Goal: Task Accomplishment & Management: Complete application form

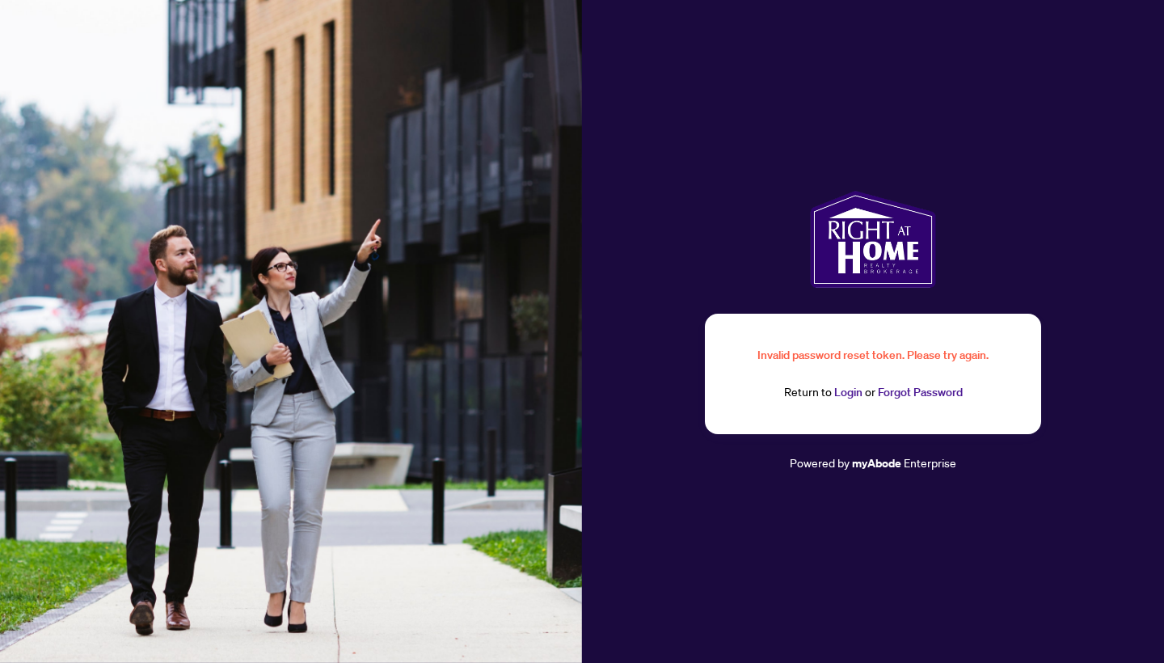
click at [846, 396] on link "Login" at bounding box center [848, 392] width 28 height 15
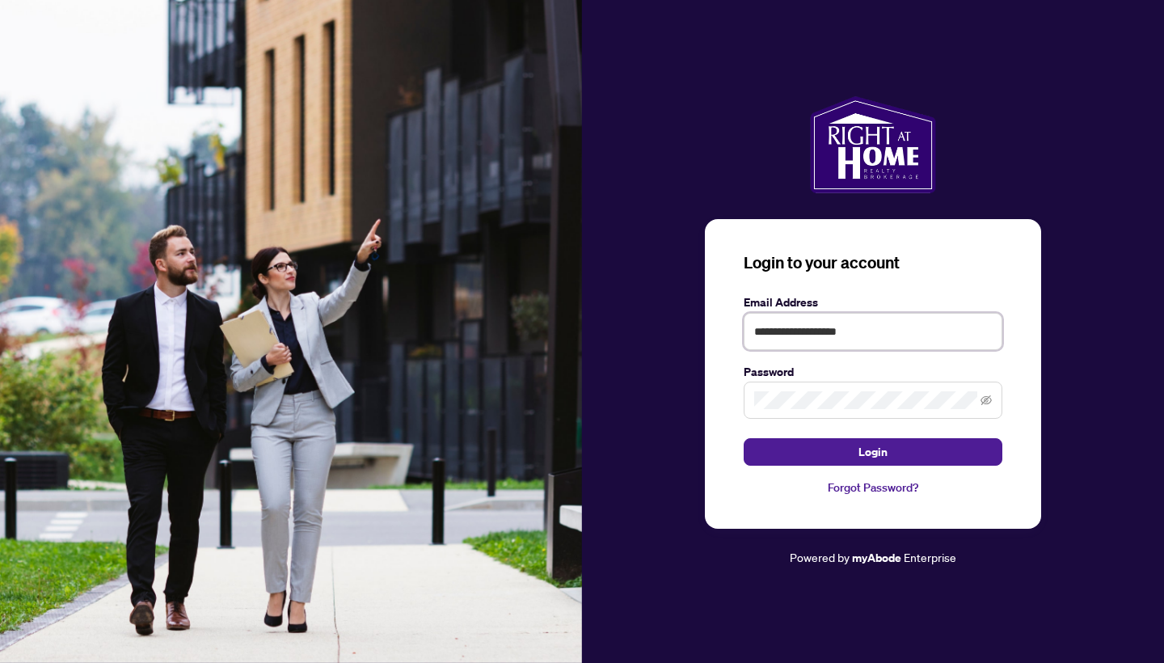
type input "**********"
click at [859, 456] on span "Login" at bounding box center [873, 452] width 29 height 26
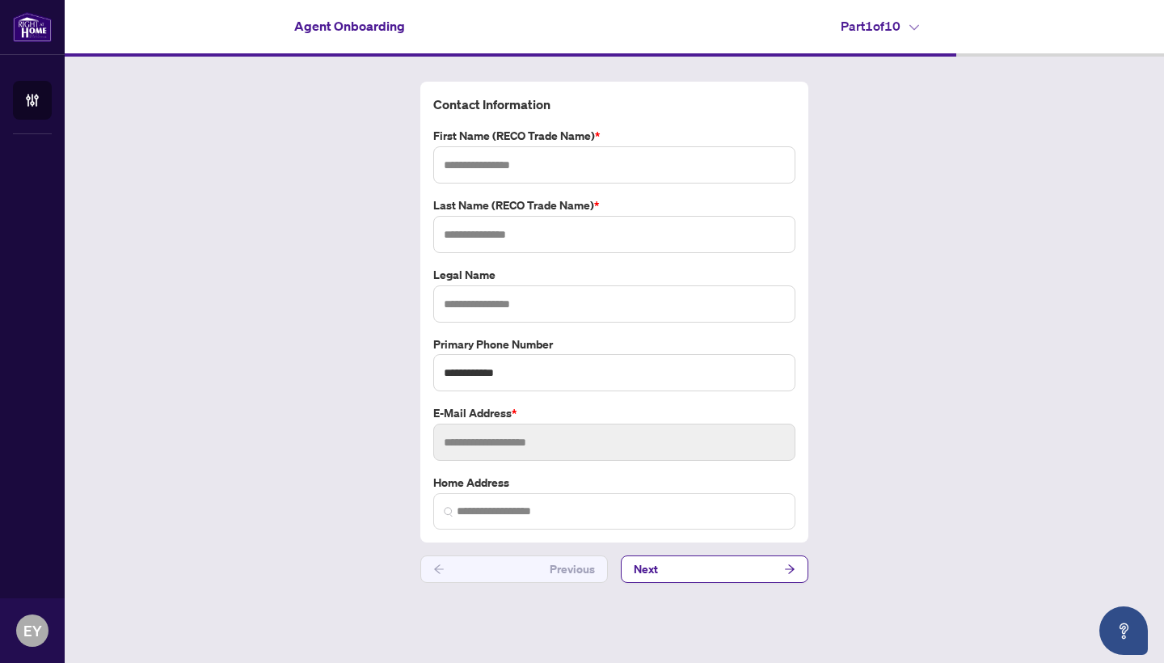
type input "*******"
type input "******"
type input "**********"
click at [684, 569] on button "Next" at bounding box center [715, 568] width 188 height 27
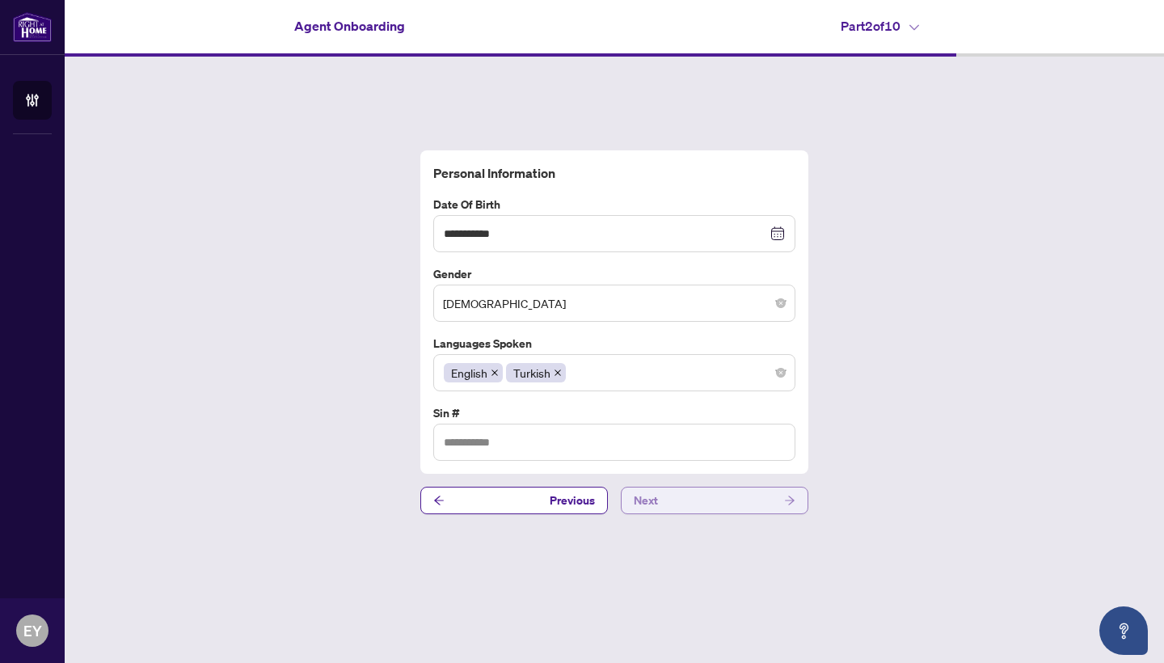
click at [716, 501] on button "Next" at bounding box center [715, 500] width 188 height 27
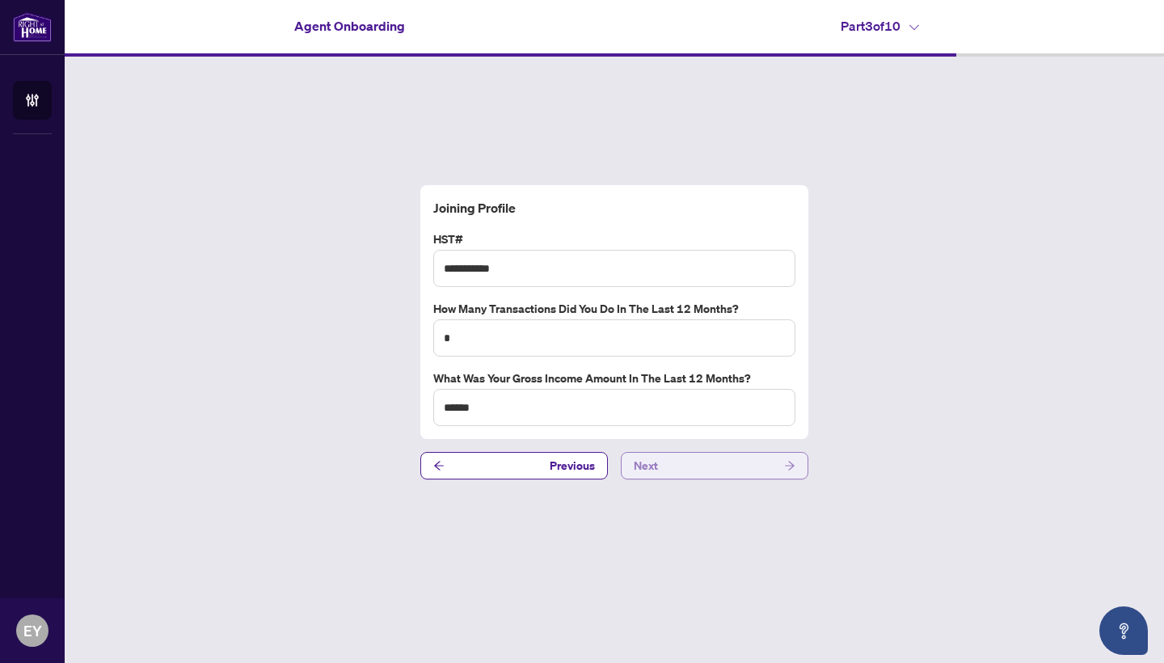
click at [706, 461] on button "Next" at bounding box center [715, 465] width 188 height 27
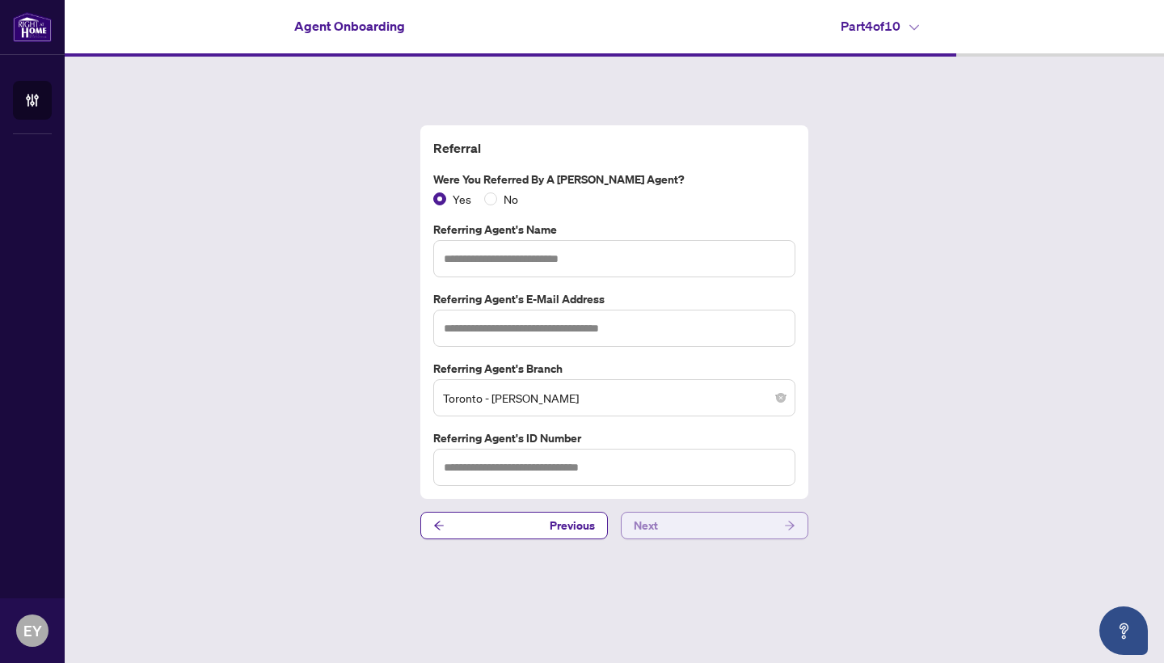
type input "**********"
click at [478, 533] on button "Previous" at bounding box center [514, 525] width 188 height 27
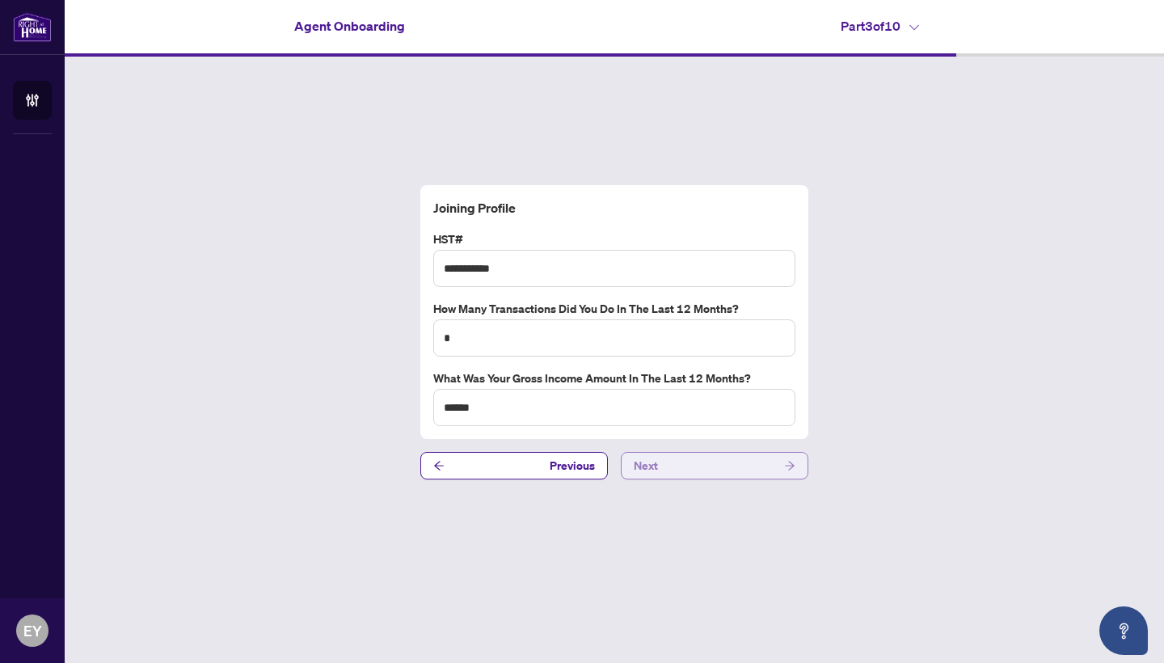
click at [699, 461] on button "Next" at bounding box center [715, 465] width 188 height 27
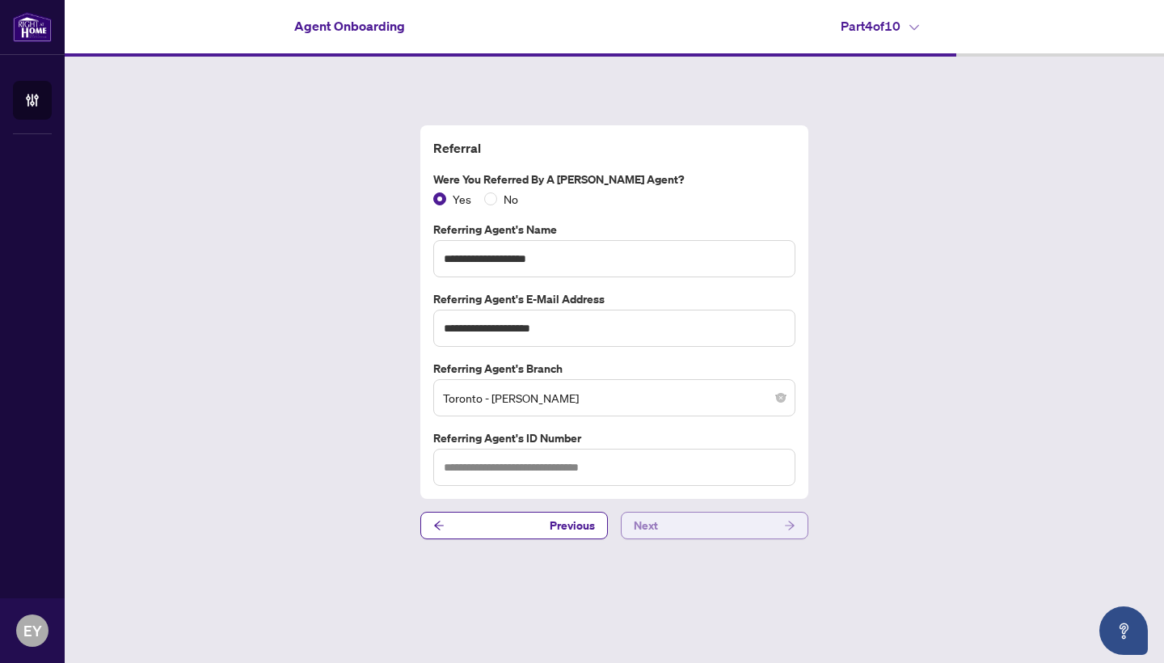
click at [711, 529] on button "Next" at bounding box center [715, 525] width 188 height 27
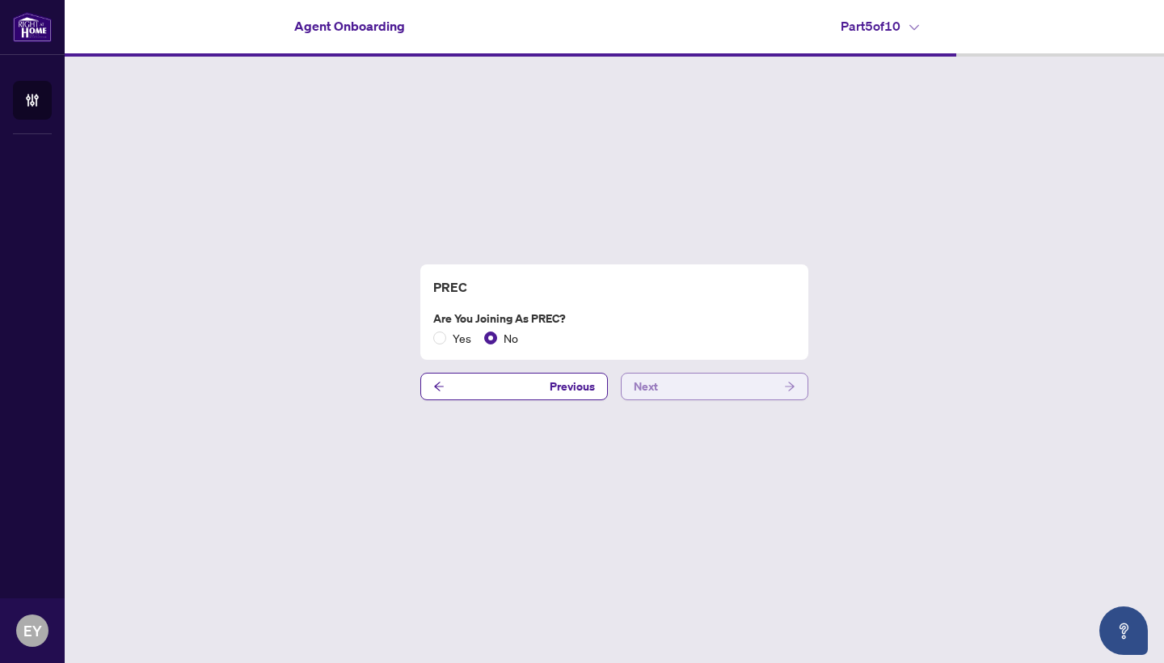
click at [715, 392] on button "Next" at bounding box center [715, 386] width 188 height 27
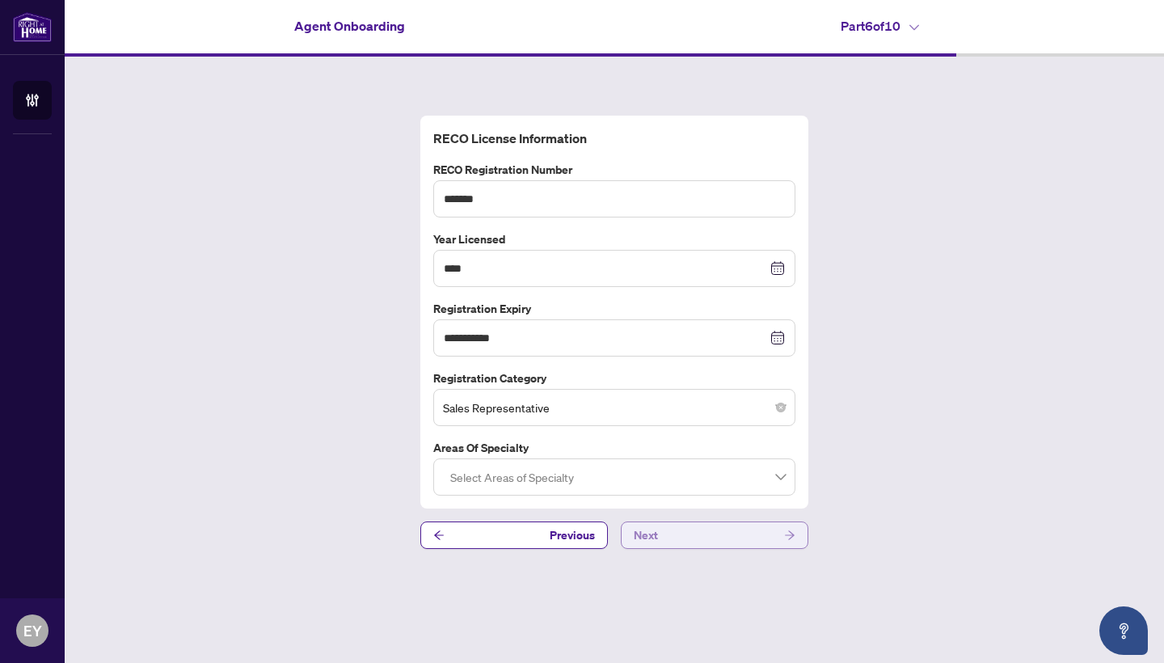
click at [708, 530] on button "Next" at bounding box center [715, 534] width 188 height 27
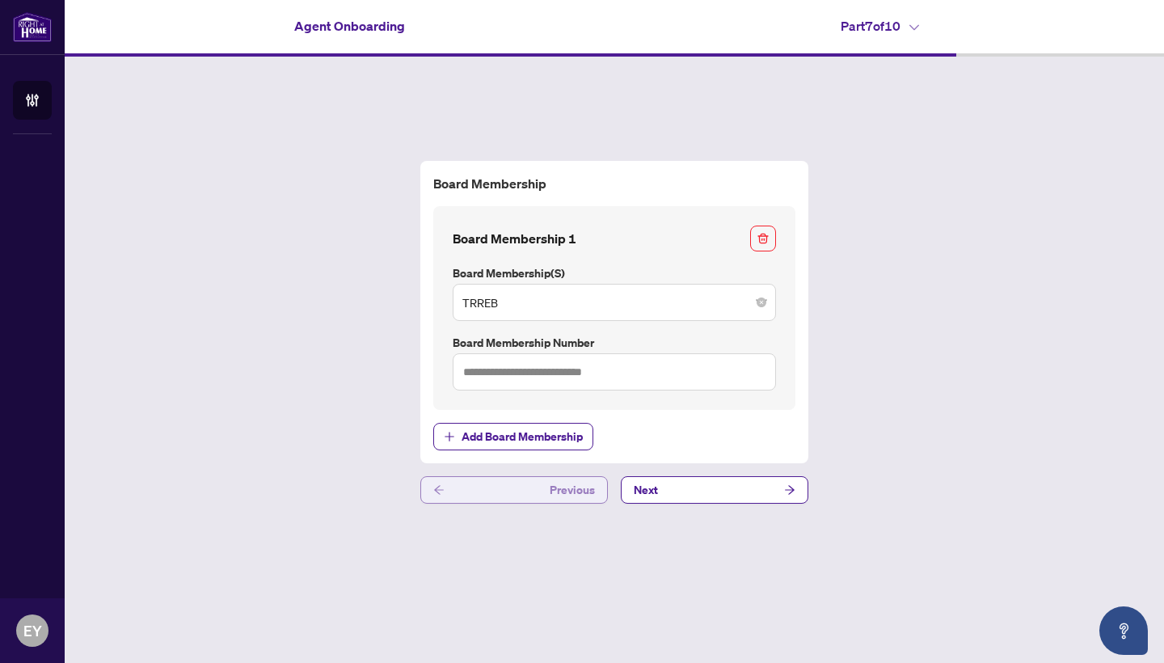
click at [531, 492] on button "Previous" at bounding box center [514, 489] width 188 height 27
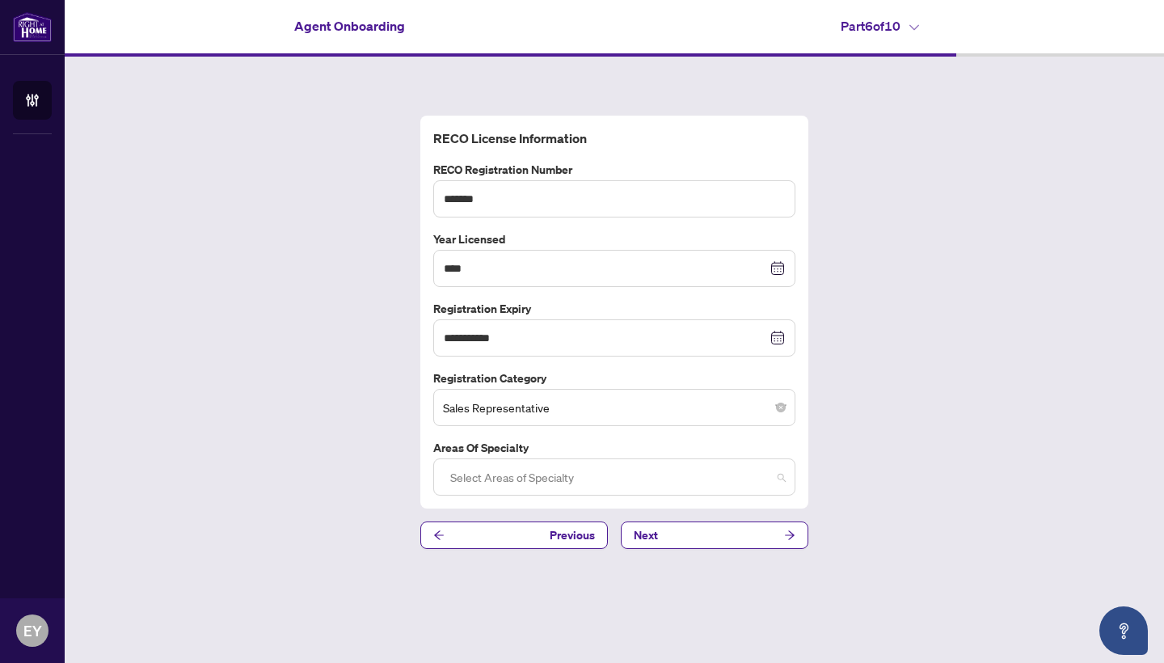
click at [720, 472] on div at bounding box center [614, 476] width 341 height 29
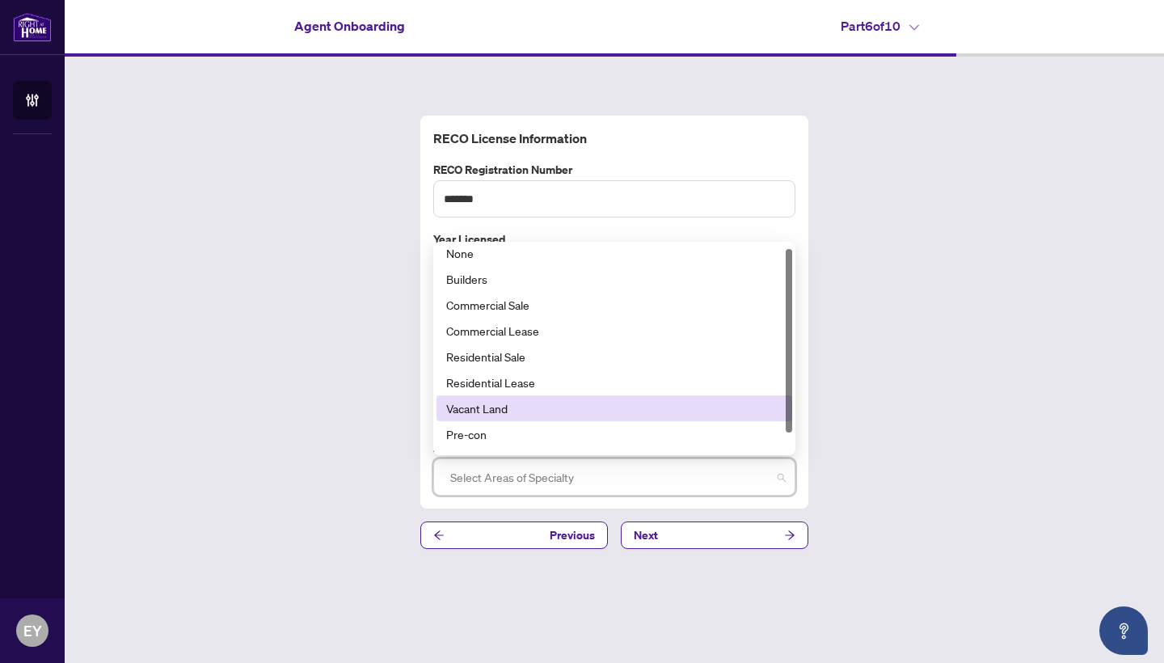
scroll to position [2, 0]
click at [785, 420] on div "None Builders Commercial Sale Commercial Lease Residential Sale Residential Lea…" at bounding box center [615, 348] width 356 height 207
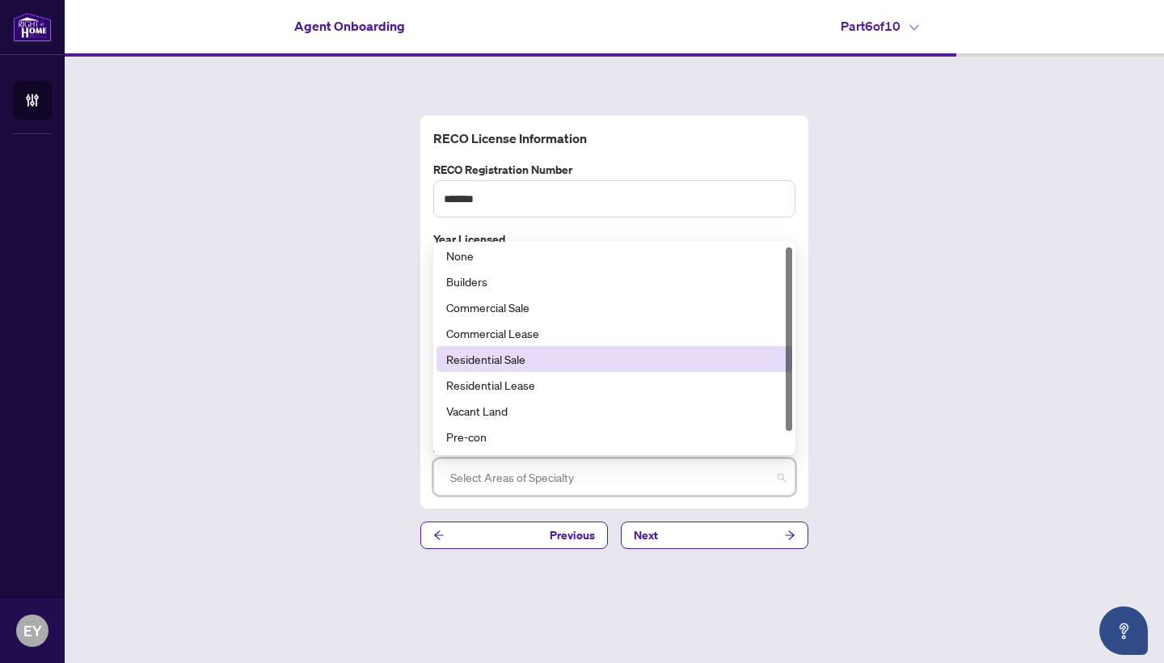
click at [474, 357] on div "Residential Sale" at bounding box center [614, 359] width 336 height 18
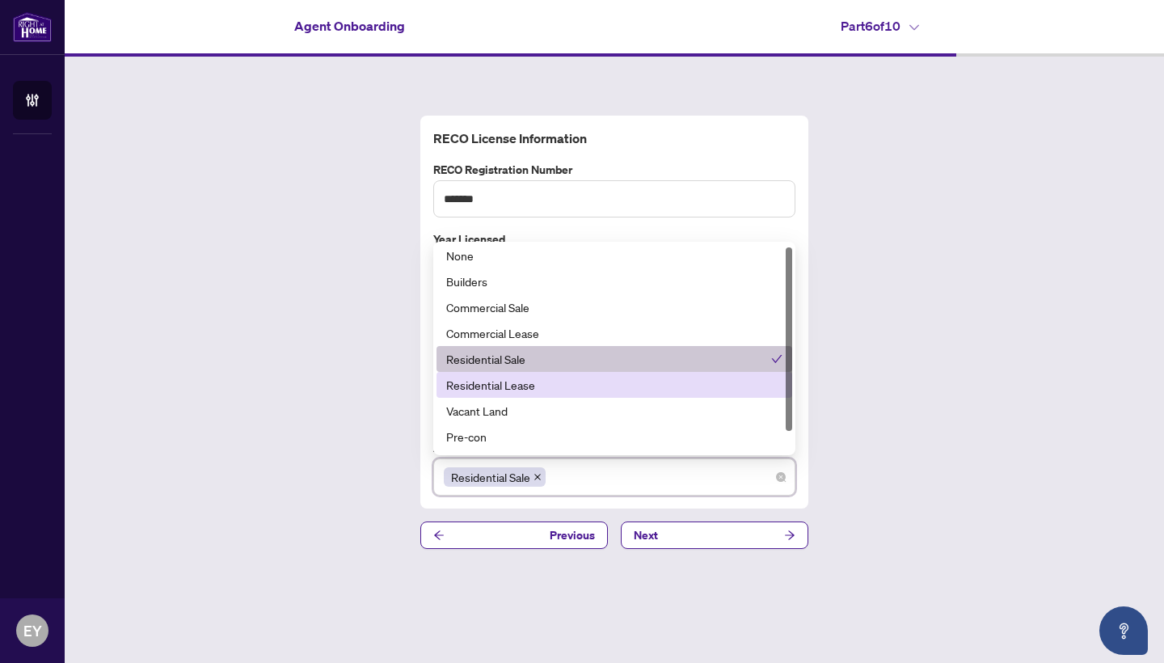
click at [521, 385] on div "Residential Lease" at bounding box center [614, 385] width 336 height 18
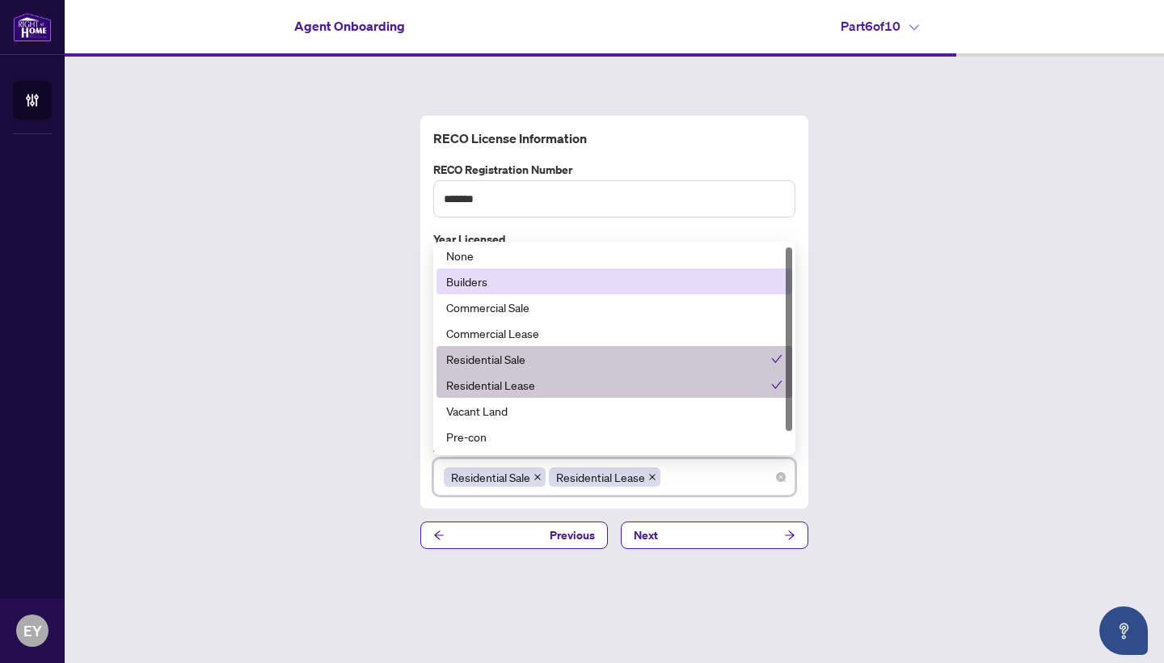
click at [493, 279] on div "Builders" at bounding box center [614, 281] width 336 height 18
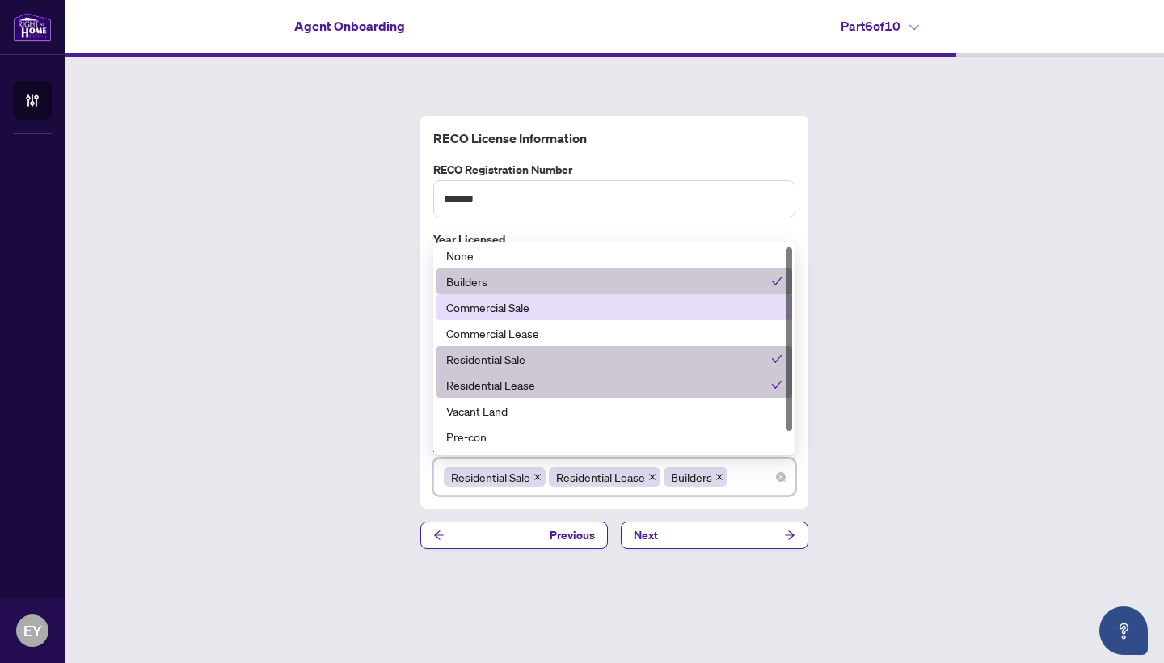
click at [496, 306] on div "Commercial Sale" at bounding box center [614, 307] width 336 height 18
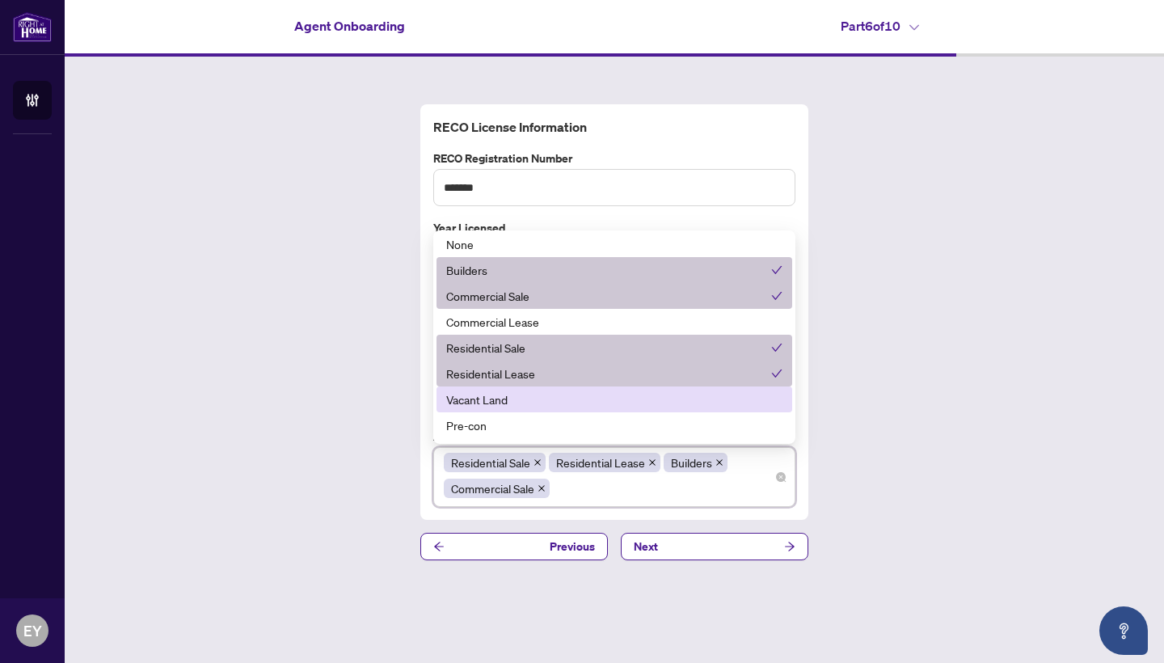
click at [480, 399] on div "Vacant Land" at bounding box center [614, 399] width 336 height 18
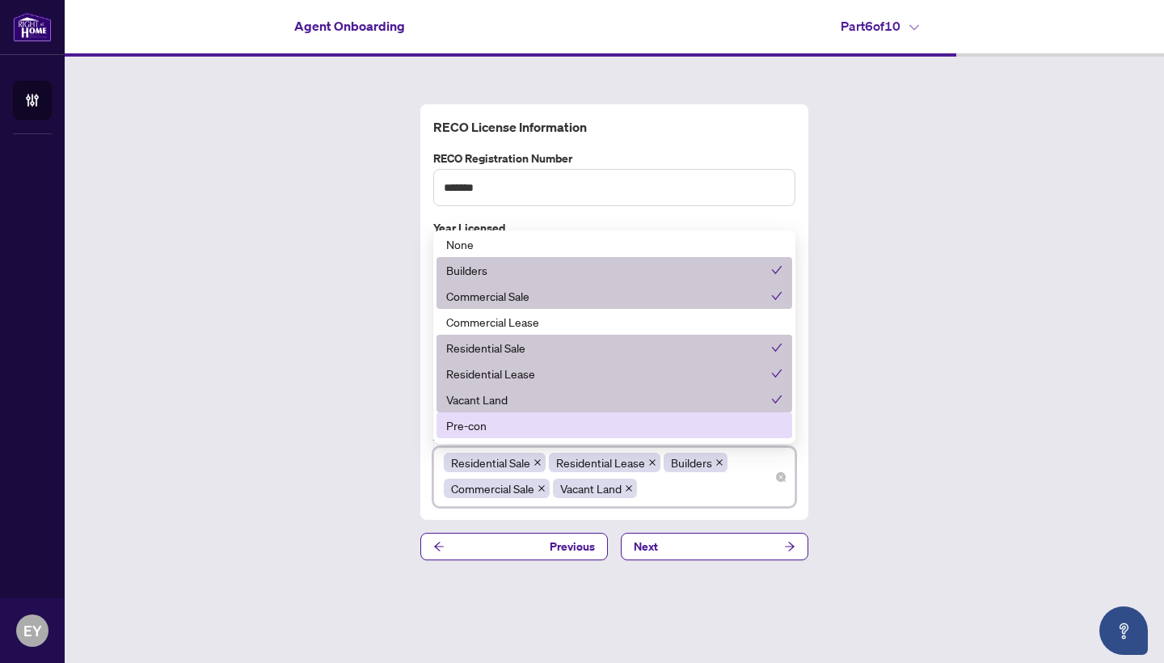
click at [472, 428] on div "Pre-con" at bounding box center [614, 425] width 336 height 18
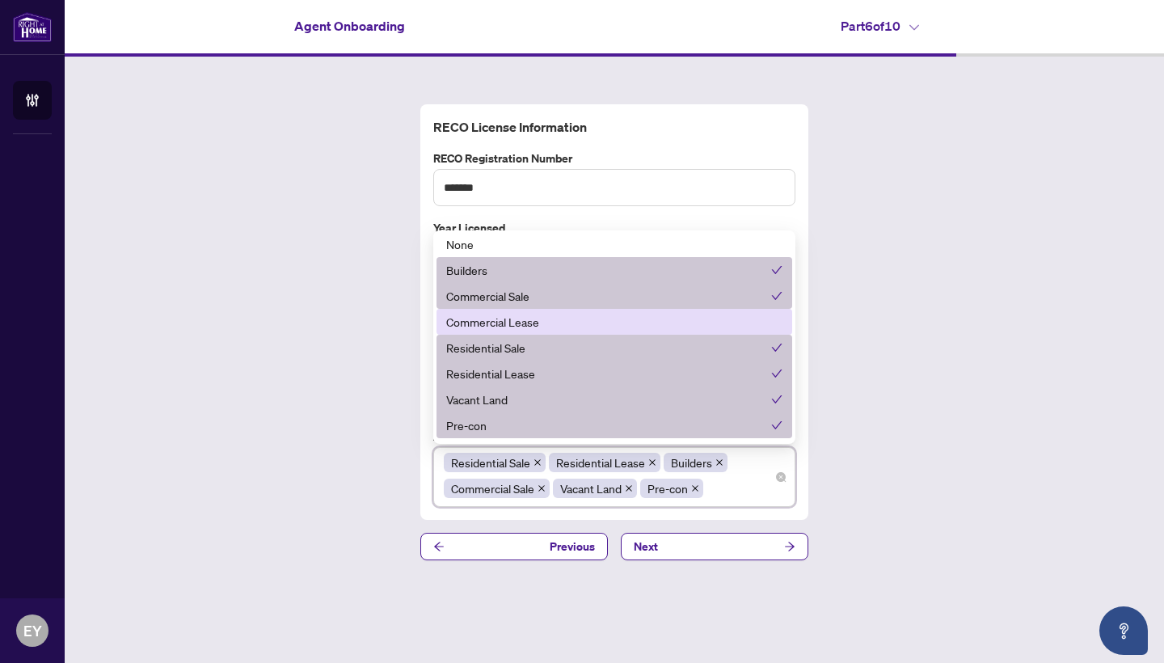
click at [497, 319] on div "Commercial Lease" at bounding box center [614, 322] width 336 height 18
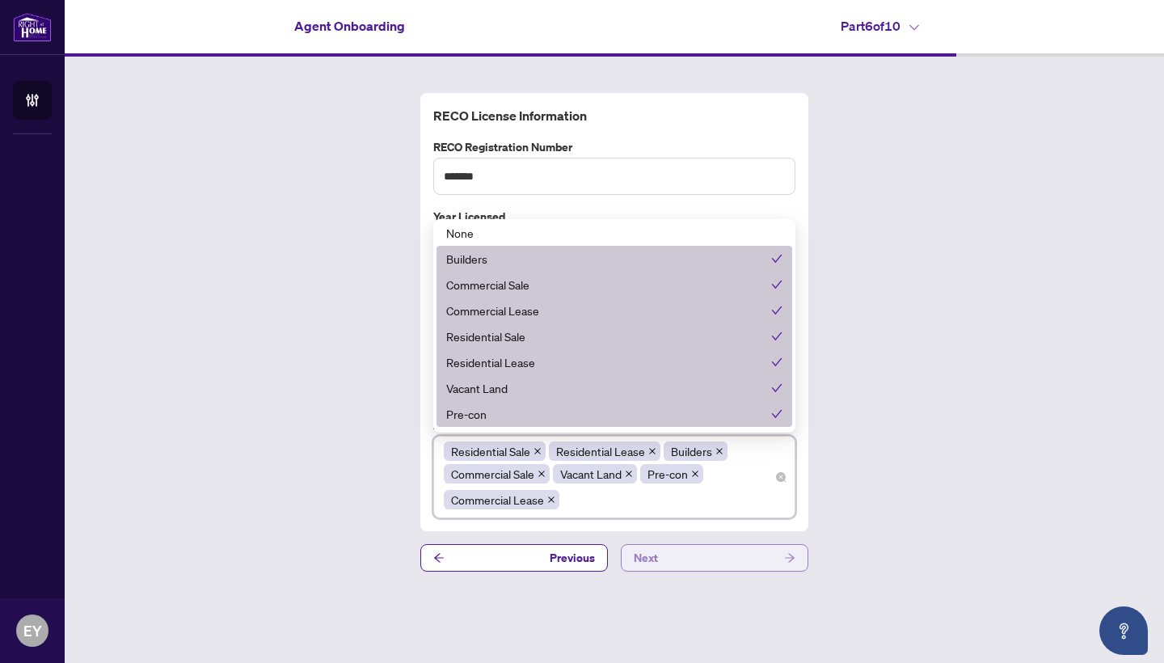
click at [694, 560] on button "Next" at bounding box center [715, 557] width 188 height 27
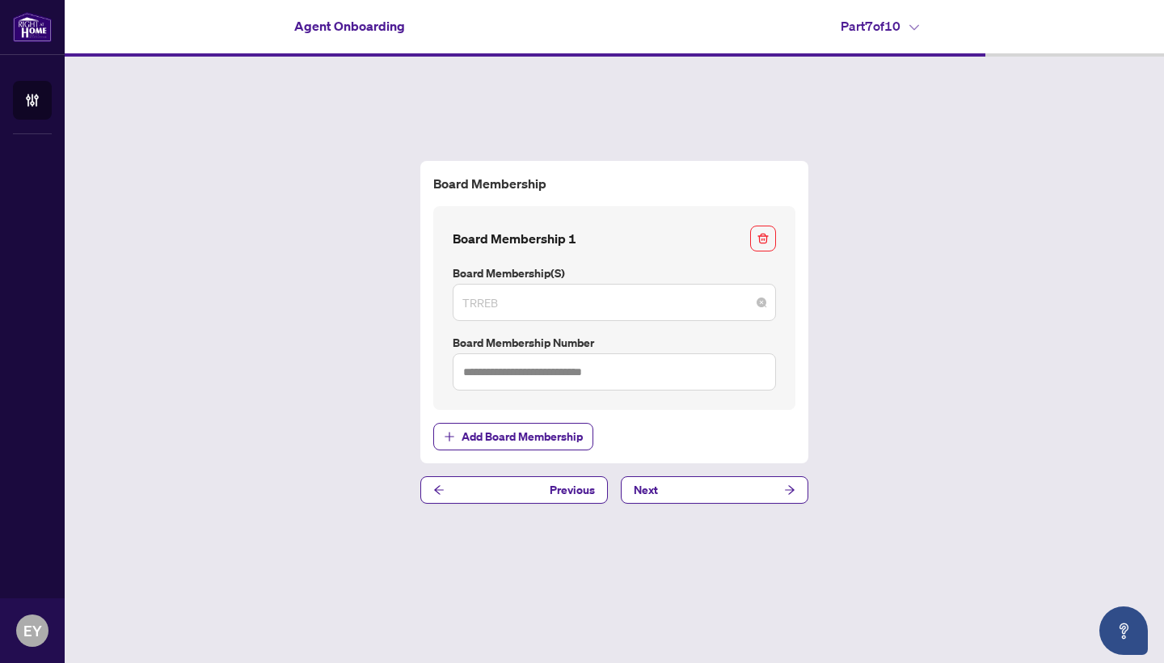
click at [644, 311] on span "TRREB" at bounding box center [614, 302] width 304 height 31
click at [877, 376] on div "Board Membership Board Membership 1 Board Membership(s) TRREB 1 2 TRREB BDAR OM…" at bounding box center [614, 332] width 1099 height 551
click at [753, 495] on button "Next" at bounding box center [715, 489] width 188 height 27
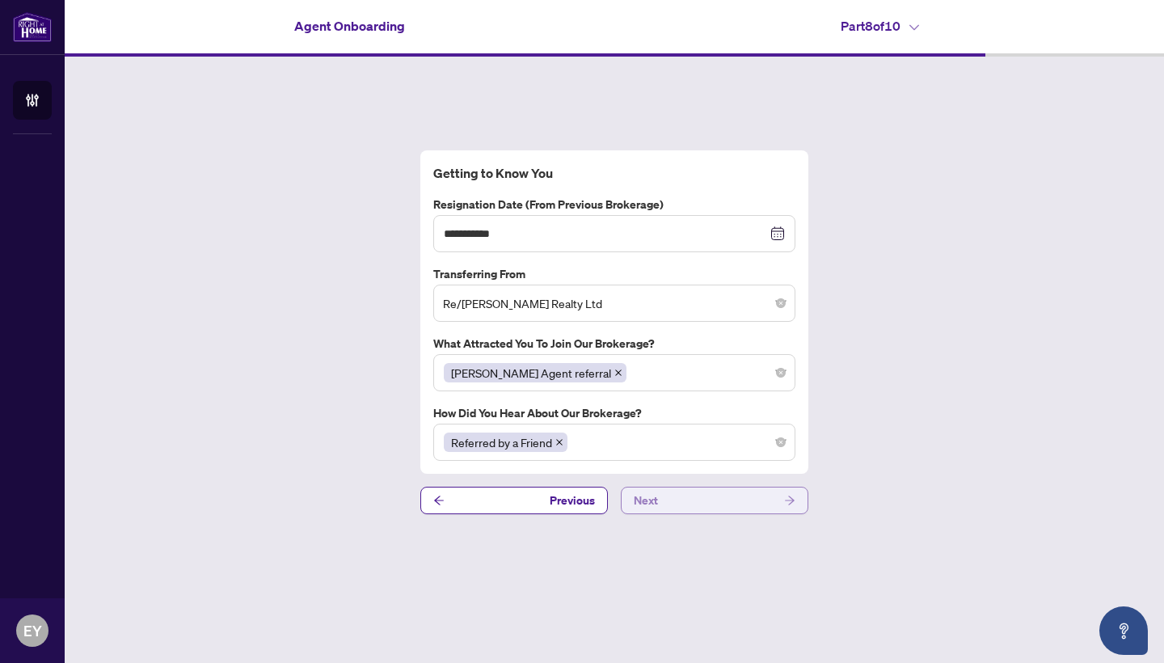
click at [678, 501] on button "Next" at bounding box center [715, 500] width 188 height 27
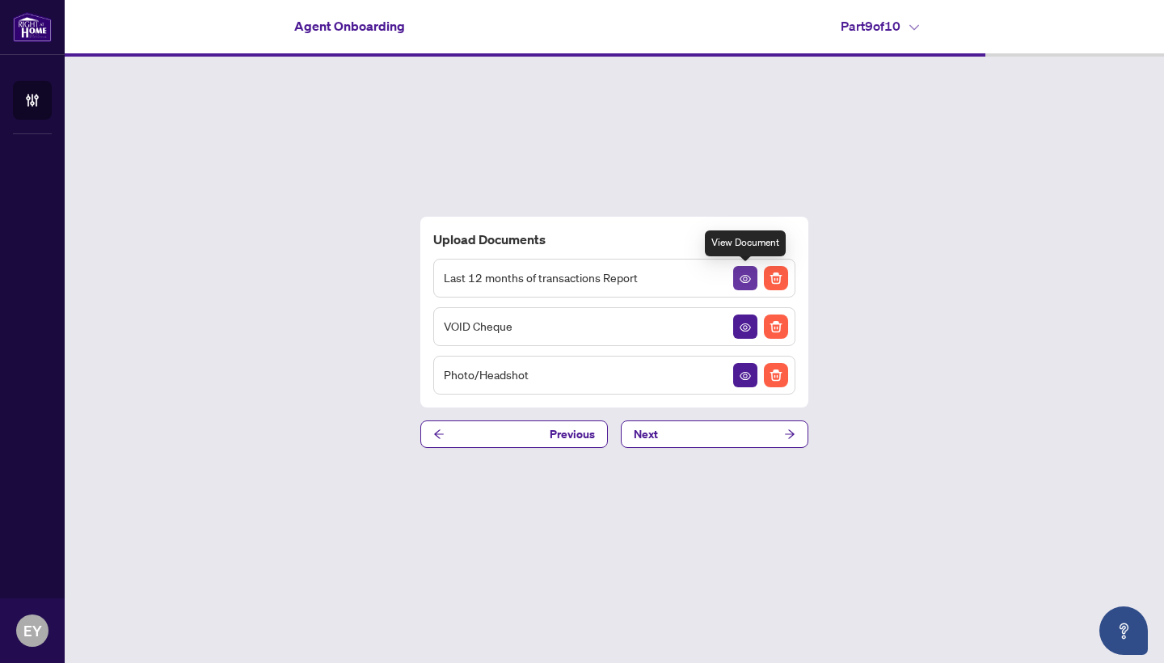
click at [742, 272] on span "button" at bounding box center [745, 278] width 11 height 18
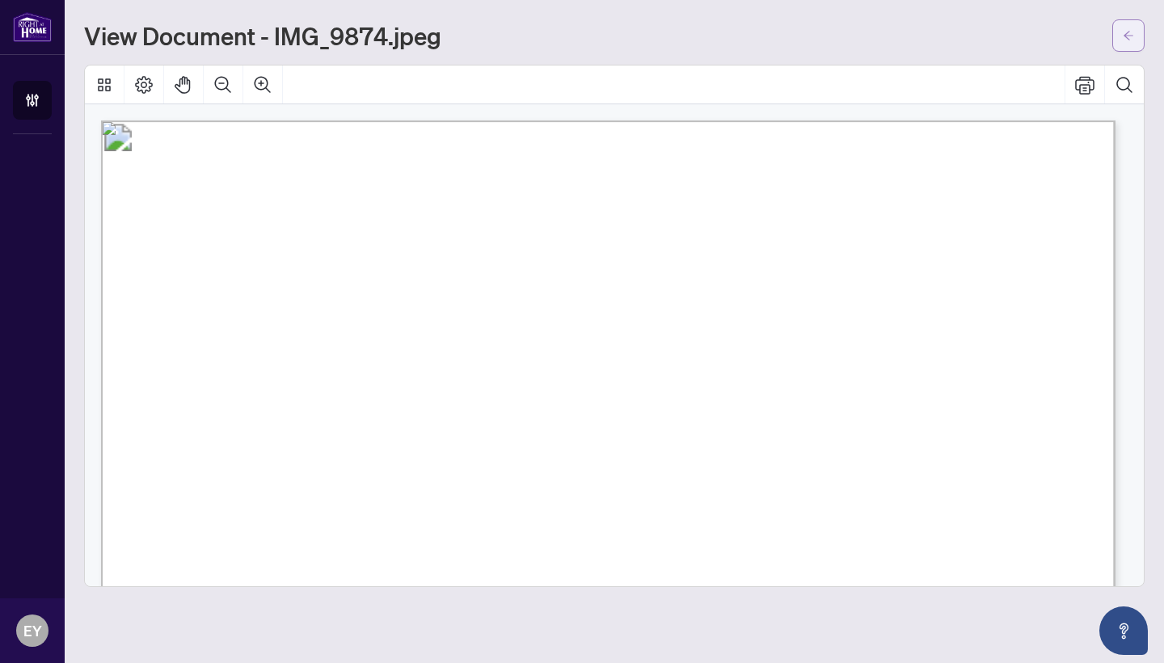
click at [1125, 36] on icon "arrow-left" at bounding box center [1129, 35] width 10 height 9
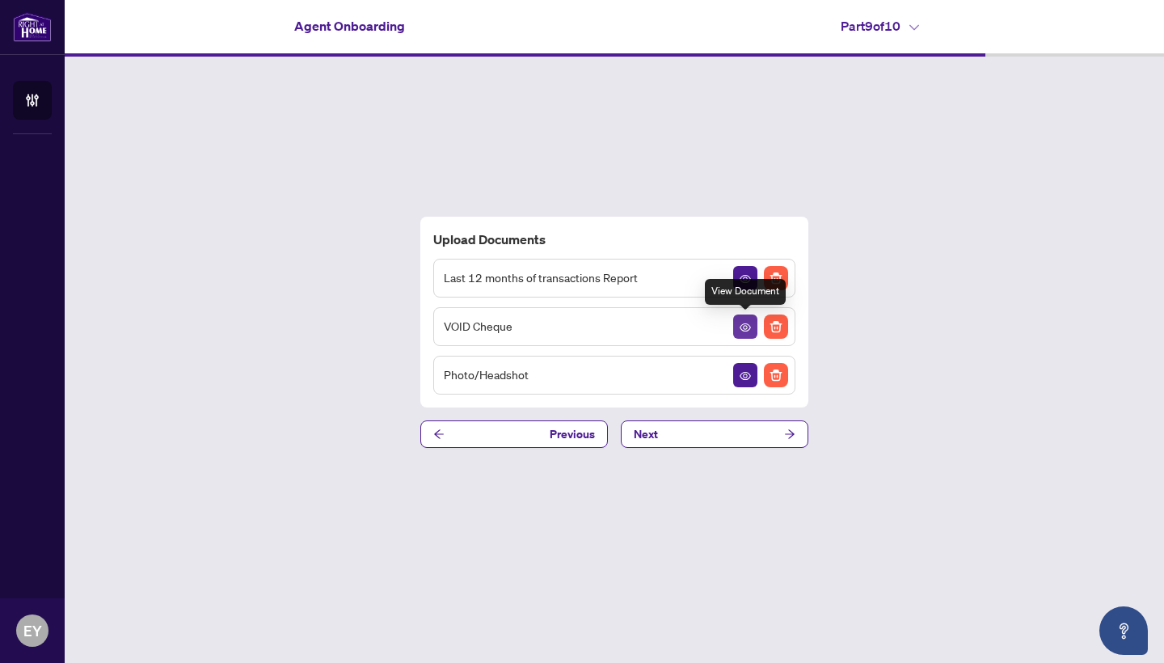
click at [745, 327] on icon "View Document" at bounding box center [745, 327] width 11 height 11
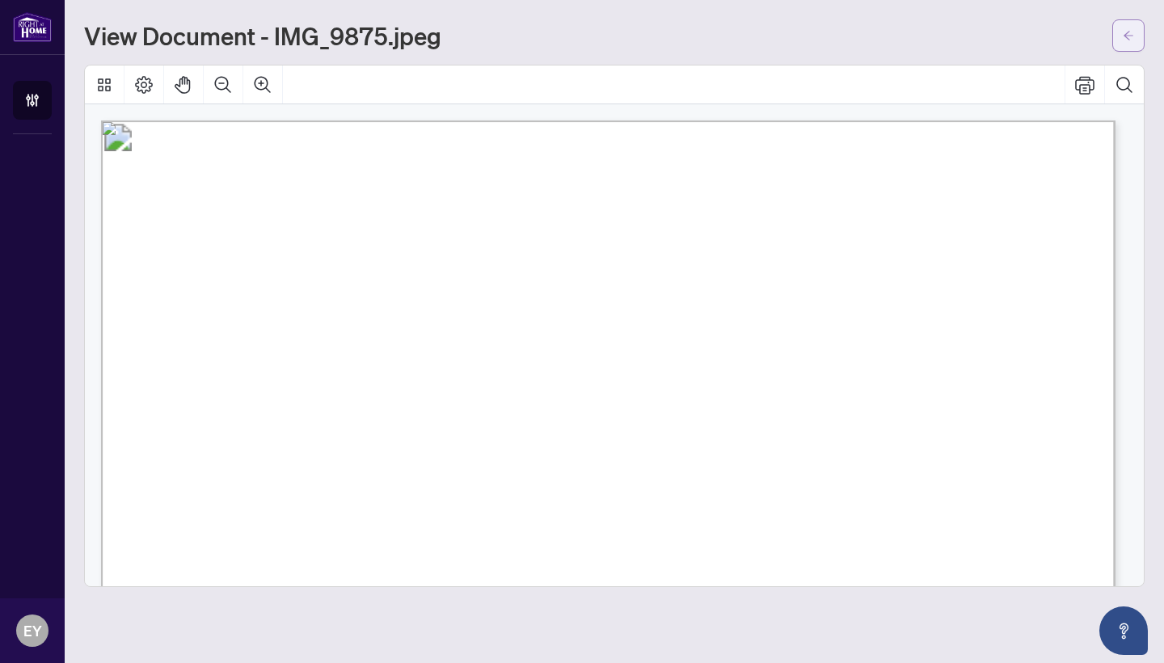
click at [1127, 39] on icon "arrow-left" at bounding box center [1129, 35] width 10 height 9
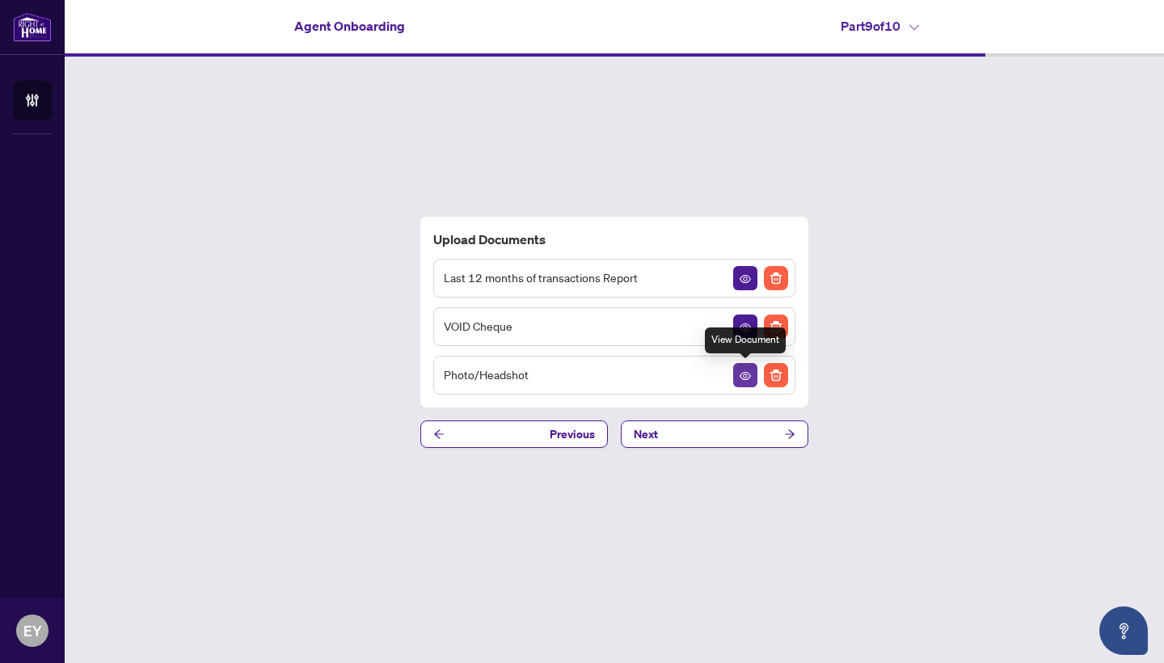
click at [741, 378] on icon "View Document" at bounding box center [745, 376] width 11 height 8
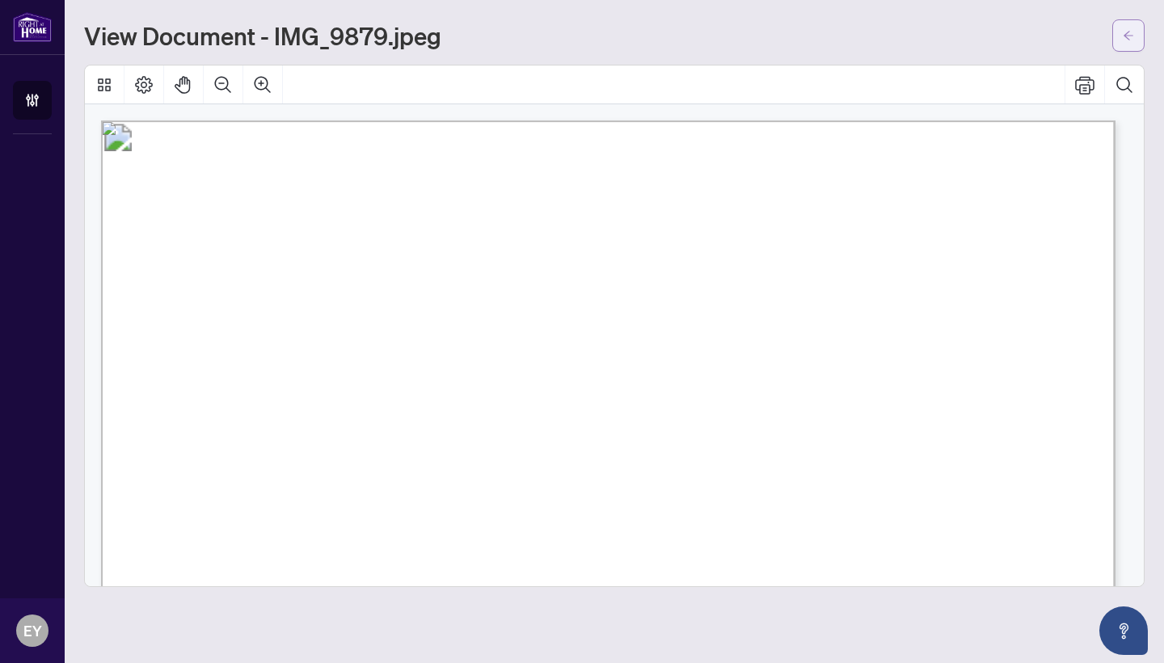
click at [1124, 32] on icon "arrow-left" at bounding box center [1128, 35] width 11 height 11
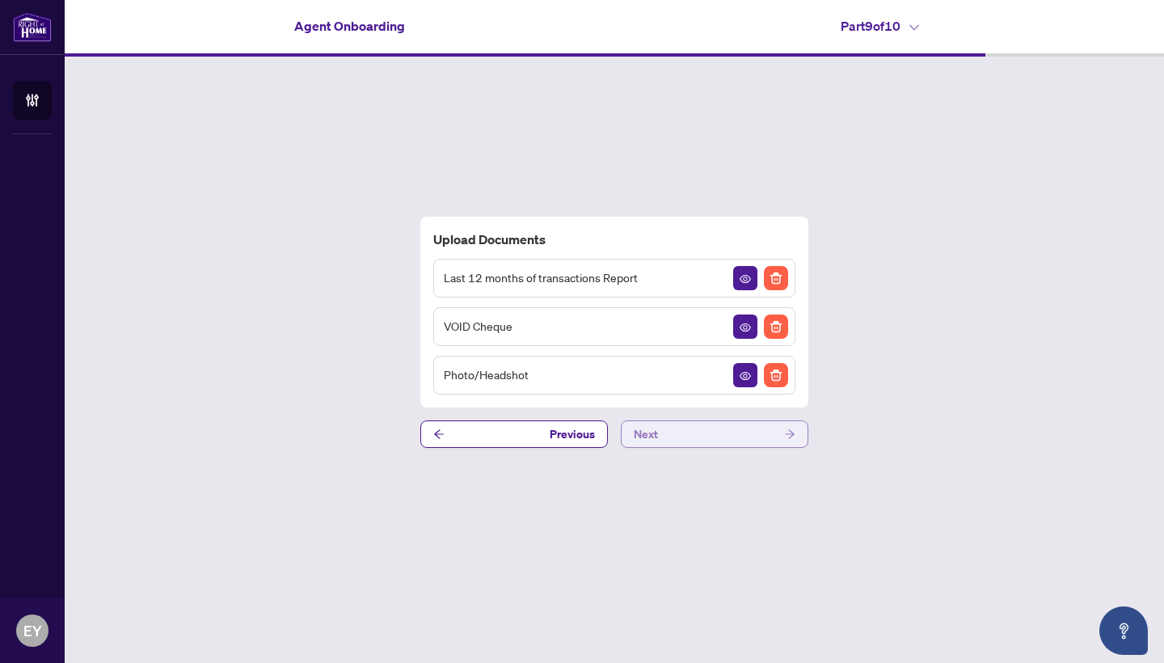
click at [691, 433] on button "Next" at bounding box center [715, 433] width 188 height 27
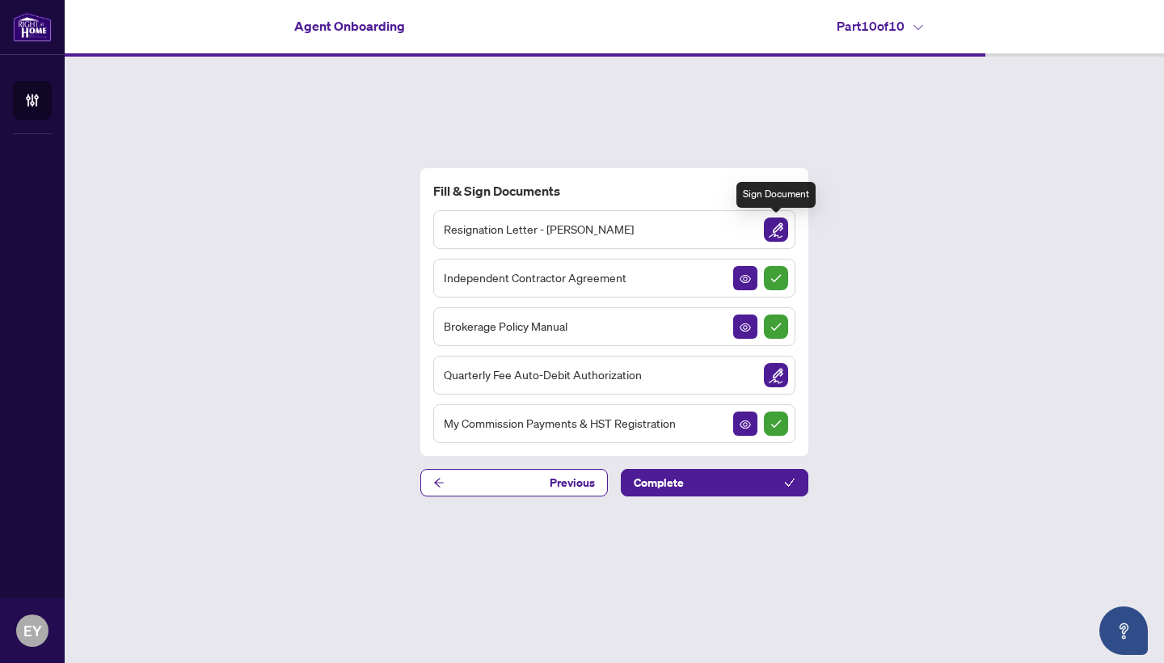
click at [774, 234] on img "Sign Document" at bounding box center [776, 229] width 24 height 24
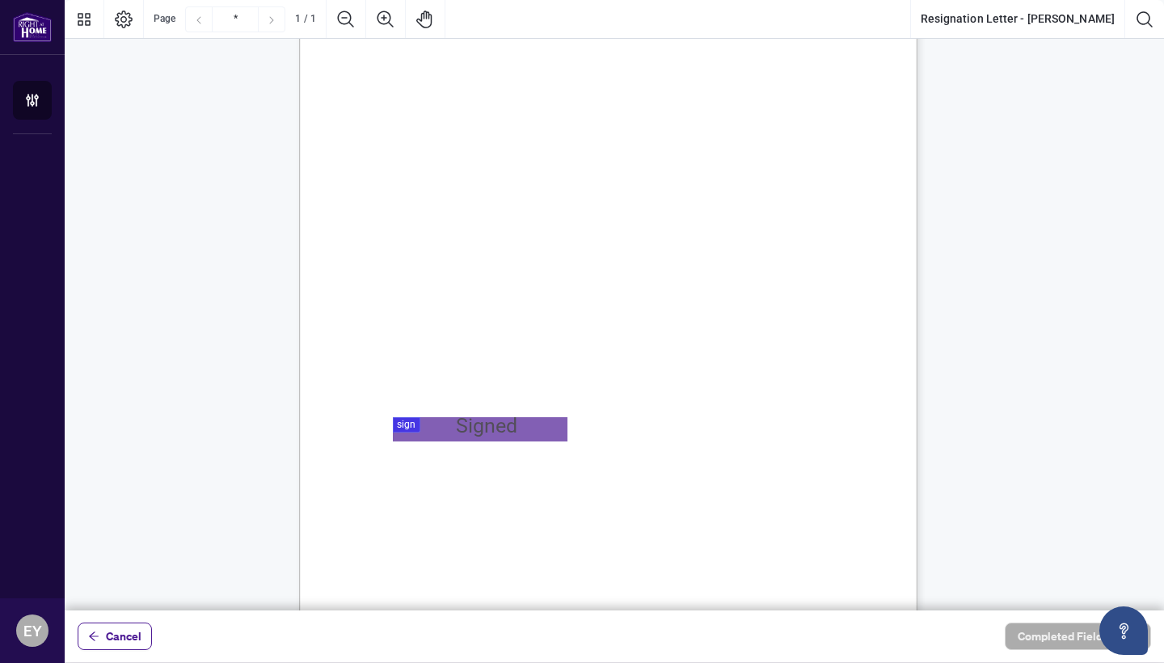
scroll to position [165, 0]
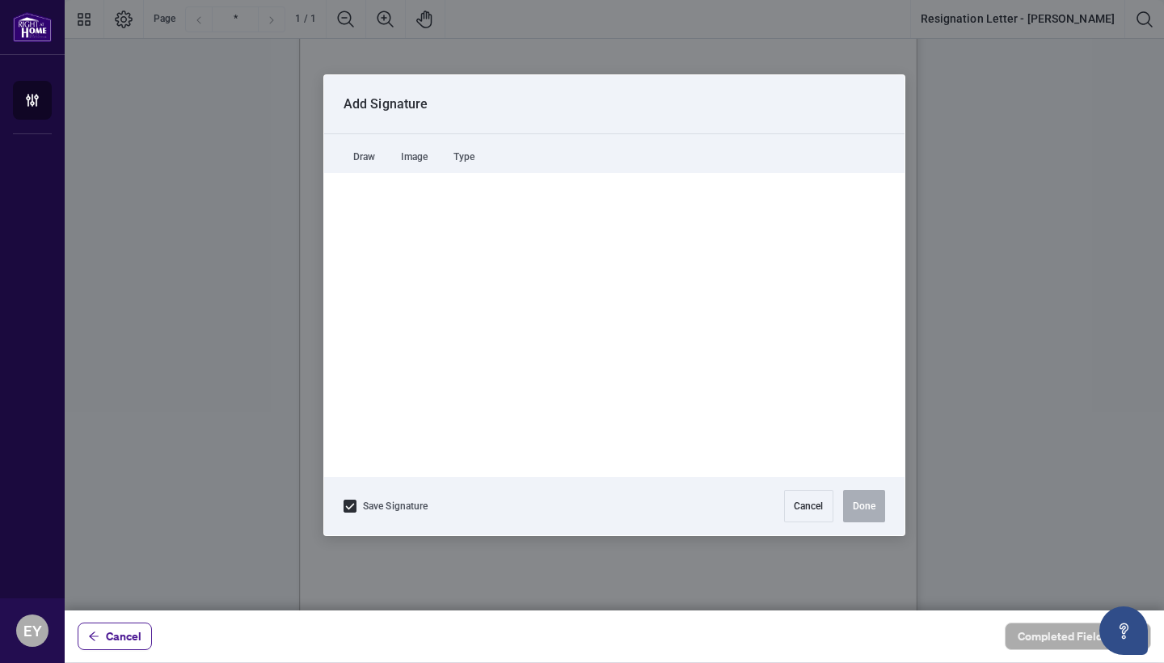
click at [471, 429] on div at bounding box center [614, 305] width 1099 height 610
click at [806, 504] on button "Cancel" at bounding box center [808, 506] width 49 height 32
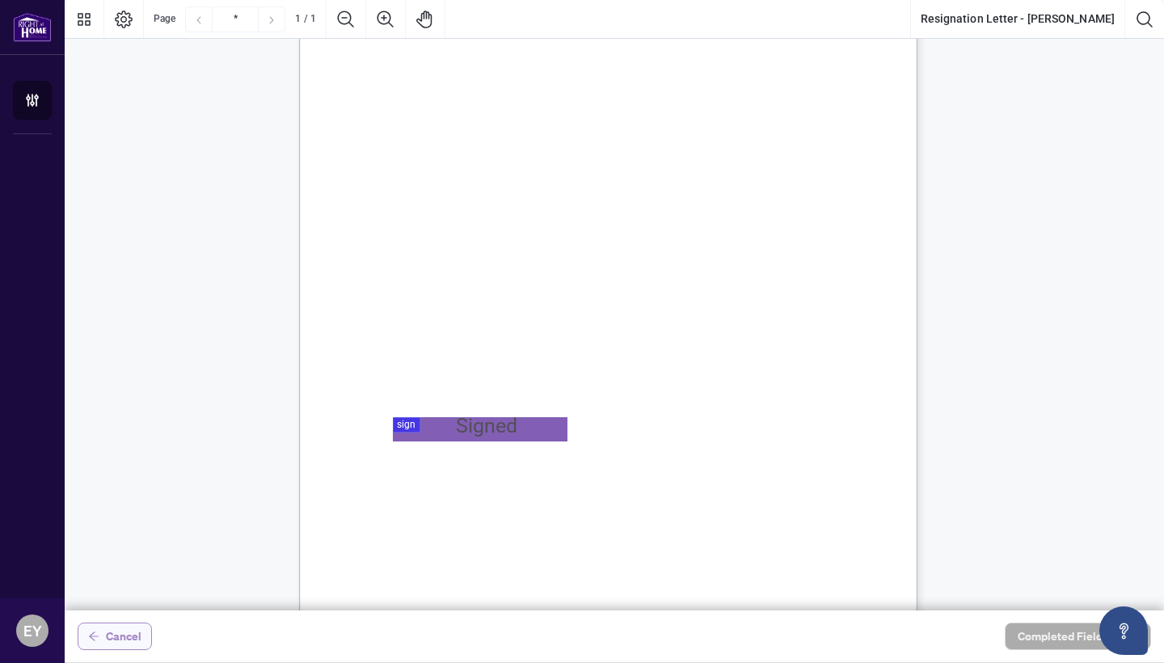
click at [129, 639] on span "Cancel" at bounding box center [124, 636] width 36 height 26
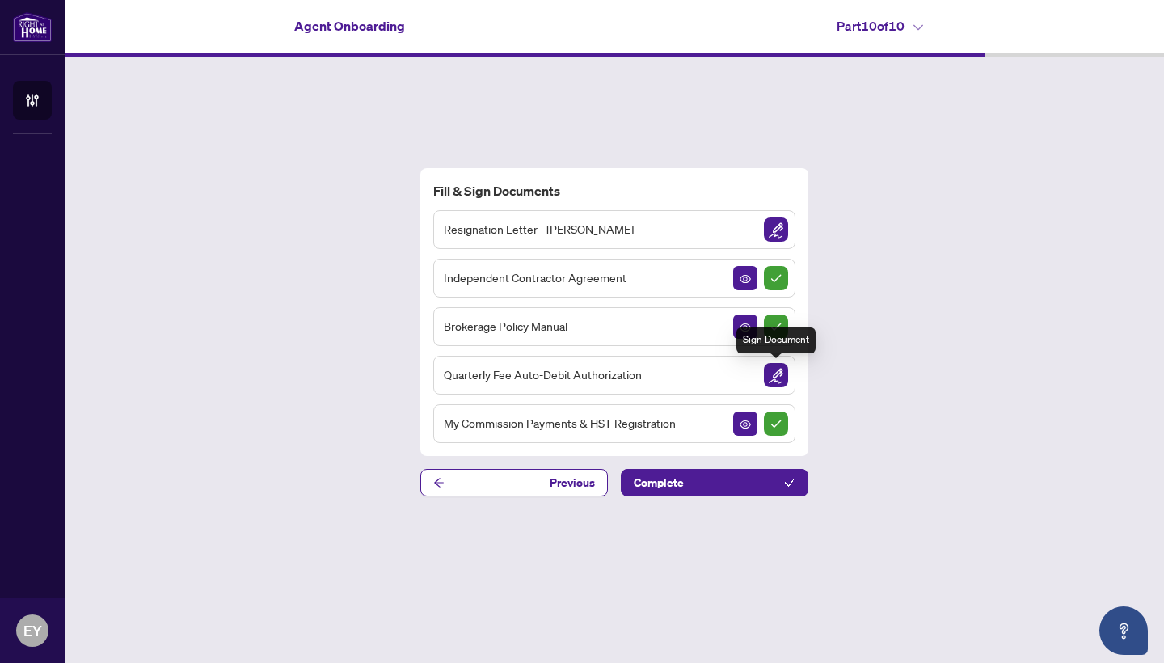
click at [770, 373] on img "Sign Document" at bounding box center [776, 375] width 24 height 24
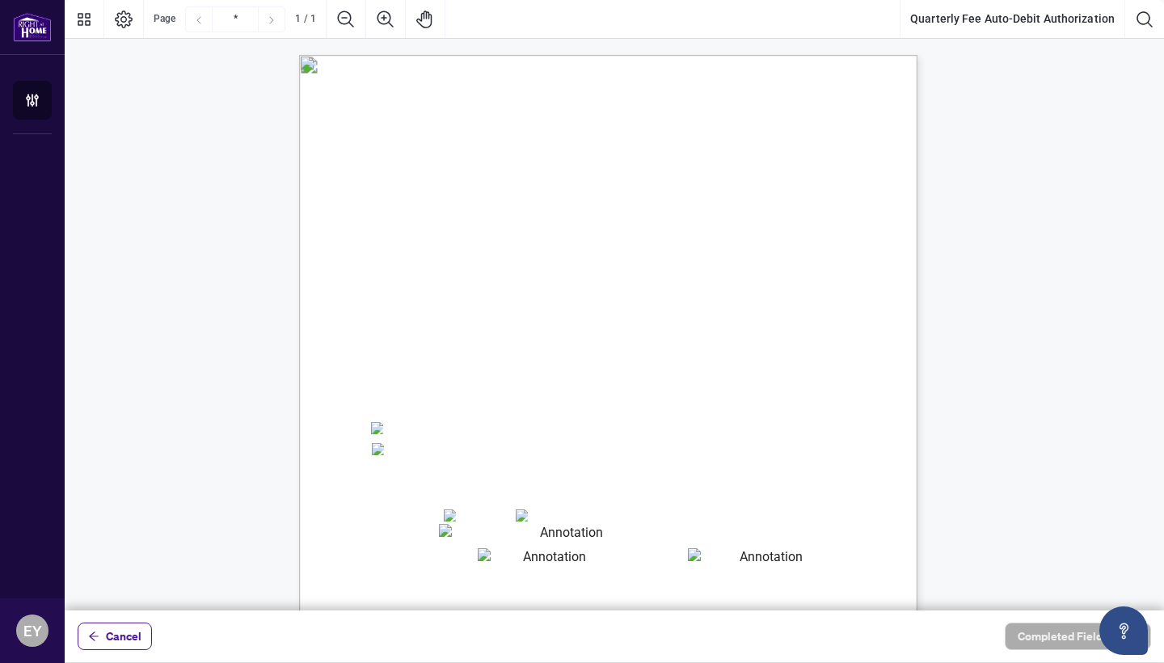
click at [466, 530] on textarea "01JYSTDXKMM2RH879KP3KYMEH1" at bounding box center [565, 534] width 253 height 21
click at [462, 538] on textarea "01JYSTDXKMM2RH879KP3KYMEH1" at bounding box center [565, 534] width 253 height 21
click at [380, 456] on span "☐" at bounding box center [377, 447] width 8 height 19
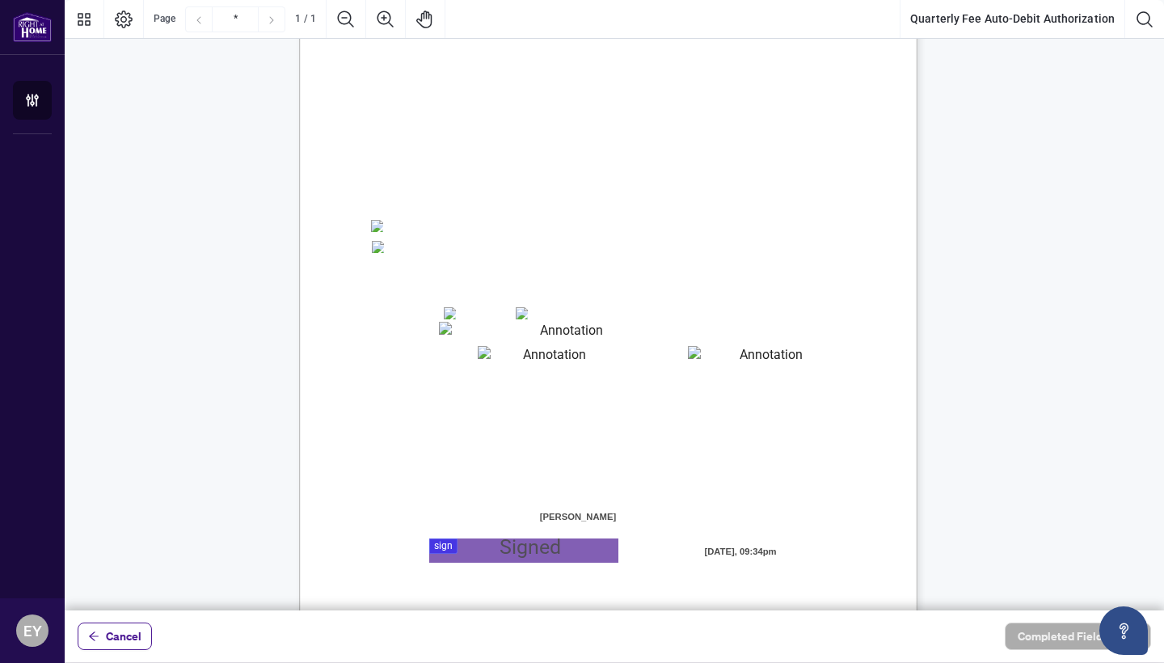
scroll to position [204, 0]
click at [517, 359] on textarea "01JYSTE5H4CSE0FAK39HWZJ8NF" at bounding box center [548, 355] width 141 height 23
click at [492, 361] on textarea "01JYSTE5H4CSE0FAK39HWZJ8NF" at bounding box center [548, 355] width 141 height 23
click at [496, 331] on textarea "01JYSTDXKMM2RH879KP3KYMEH1" at bounding box center [565, 330] width 253 height 21
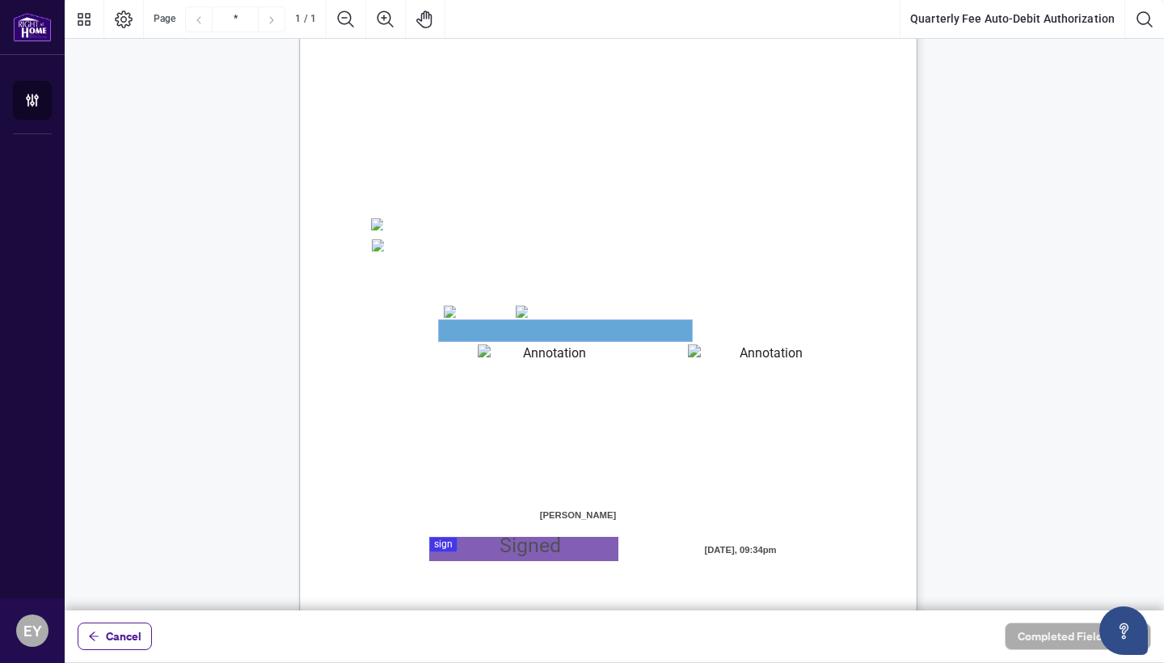
click at [496, 331] on textarea "01JYSTDXKMM2RH879KP3KYMEH1" at bounding box center [565, 330] width 253 height 21
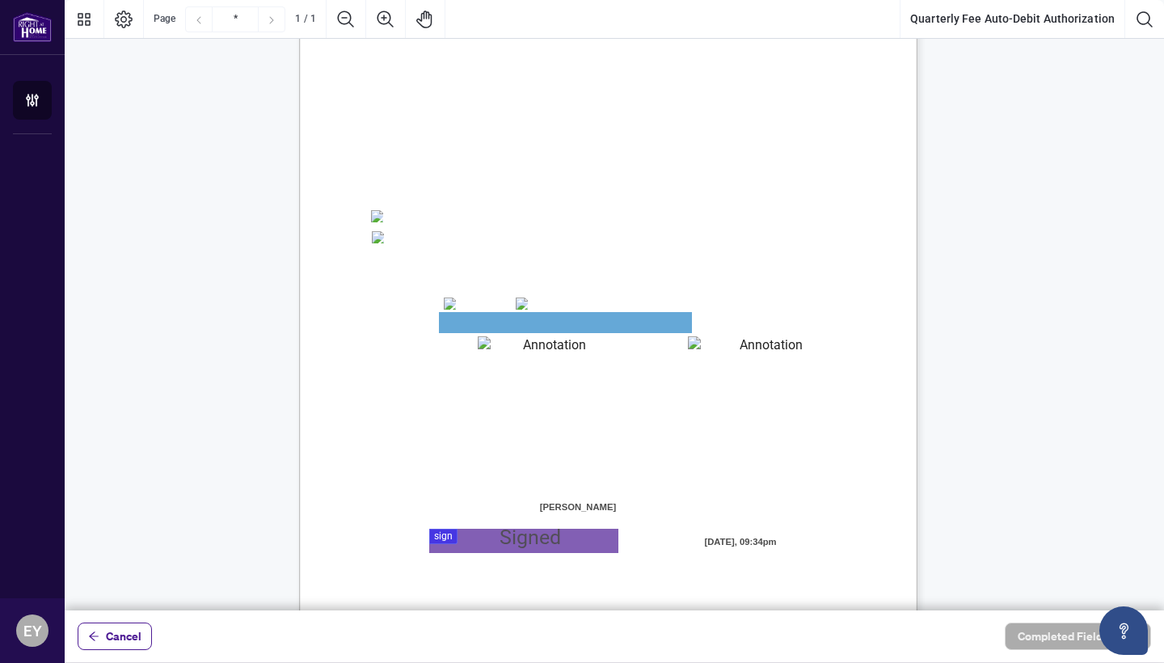
scroll to position [261, 0]
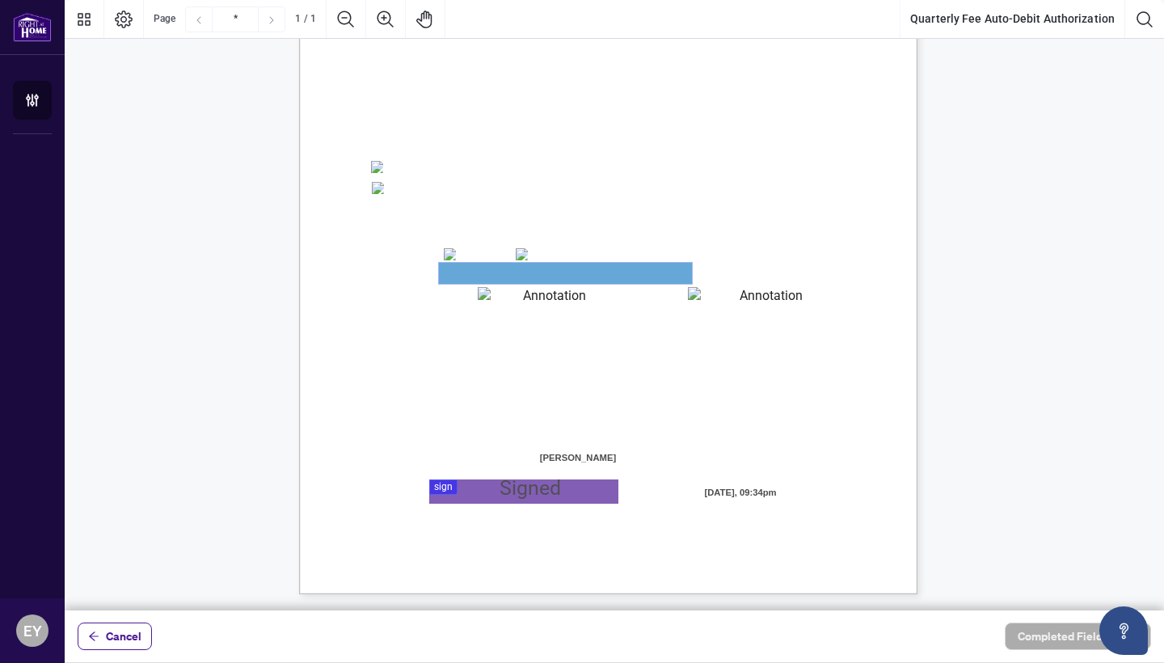
click at [568, 267] on textarea "01JYSTDXKMM2RH879KP3KYMEH1" at bounding box center [565, 273] width 253 height 21
click at [539, 298] on textarea "01JYSTE5H4CSE0FAK39HWZJ8NF" at bounding box center [548, 298] width 141 height 22
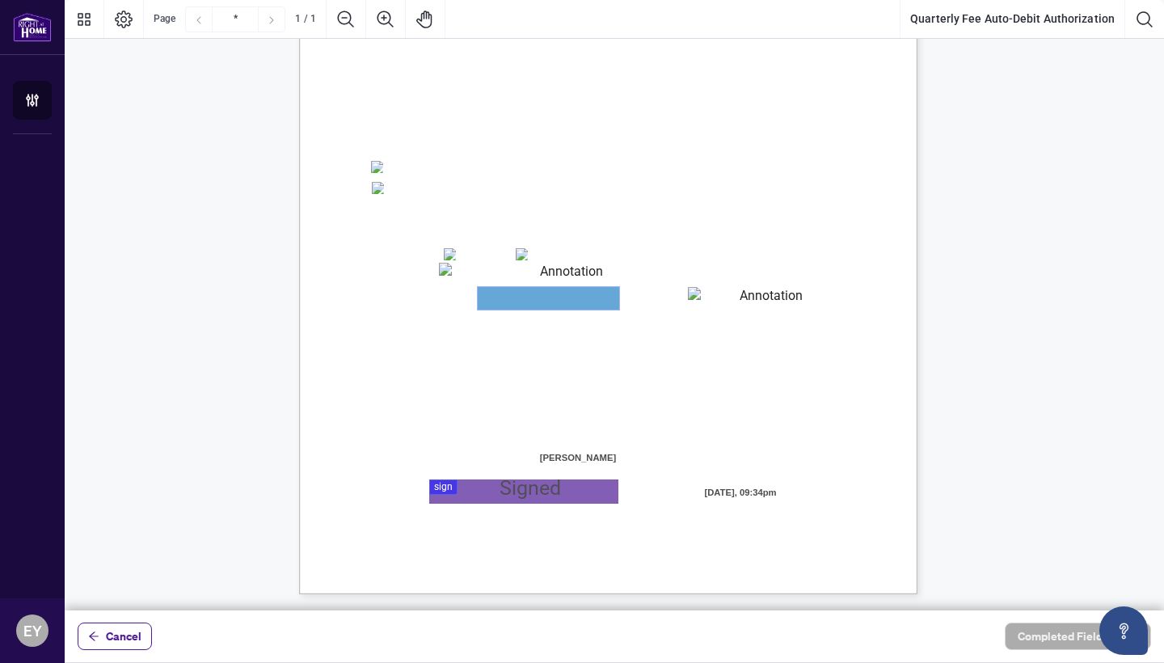
click at [539, 298] on textarea "01JYSTE5H4CSE0FAK39HWZJ8NF" at bounding box center [548, 298] width 141 height 23
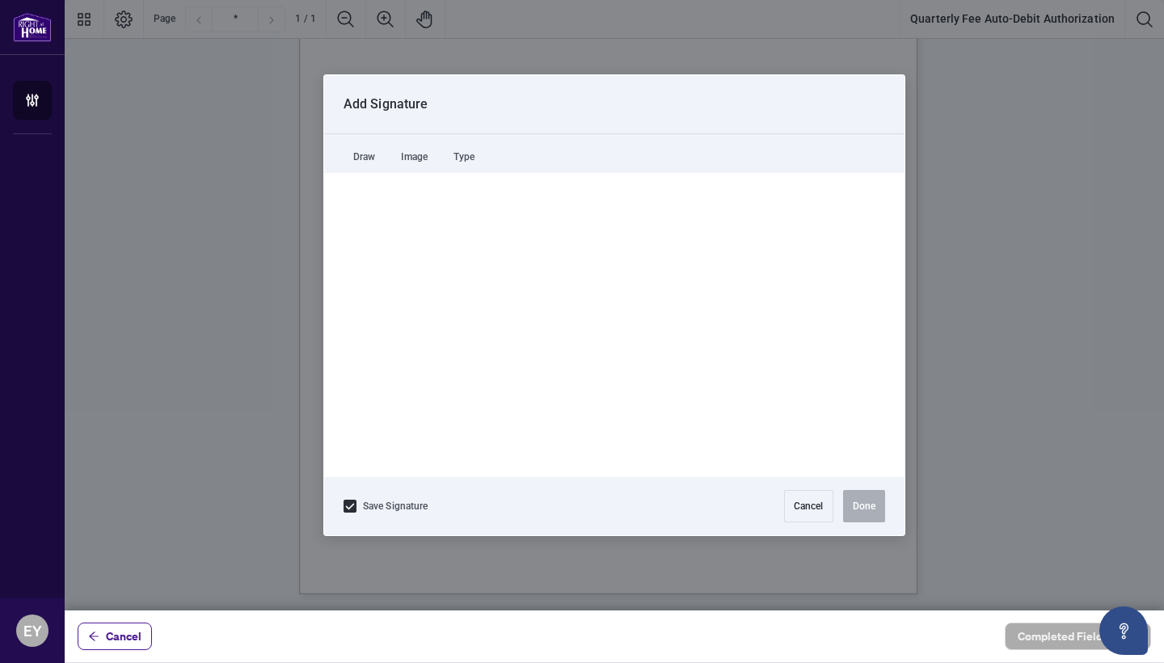
click at [466, 489] on div at bounding box center [614, 305] width 1099 height 610
drag, startPoint x: 453, startPoint y: 282, endPoint x: 520, endPoint y: 281, distance: 67.1
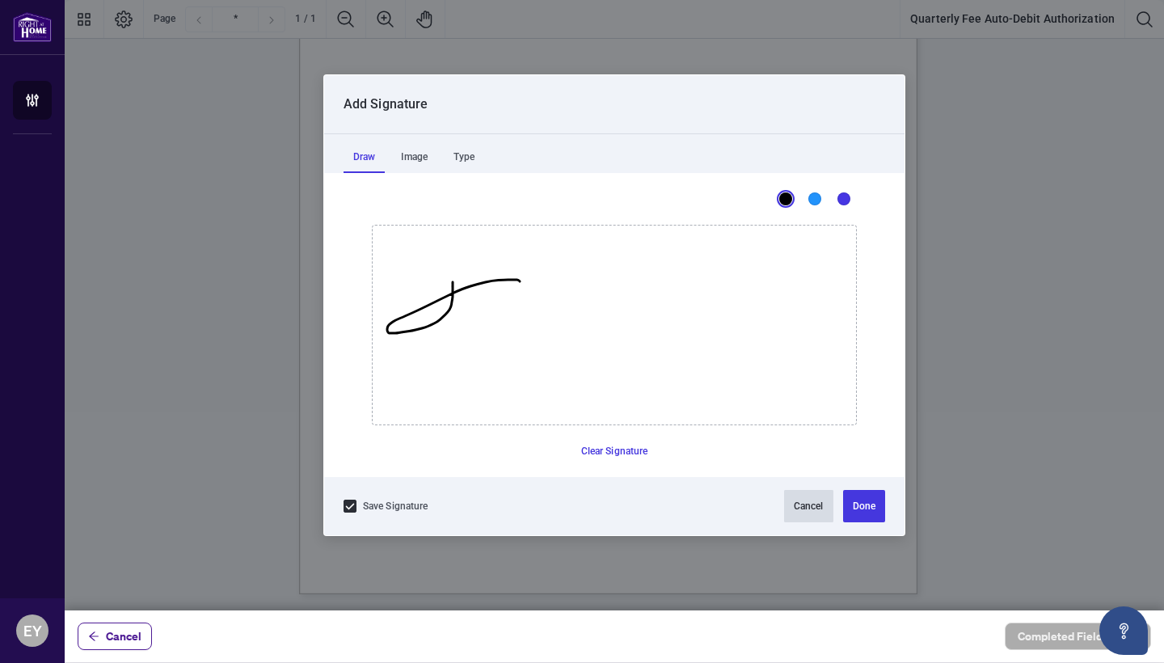
click at [810, 512] on button "Cancel" at bounding box center [808, 506] width 49 height 32
